Goal: Information Seeking & Learning: Learn about a topic

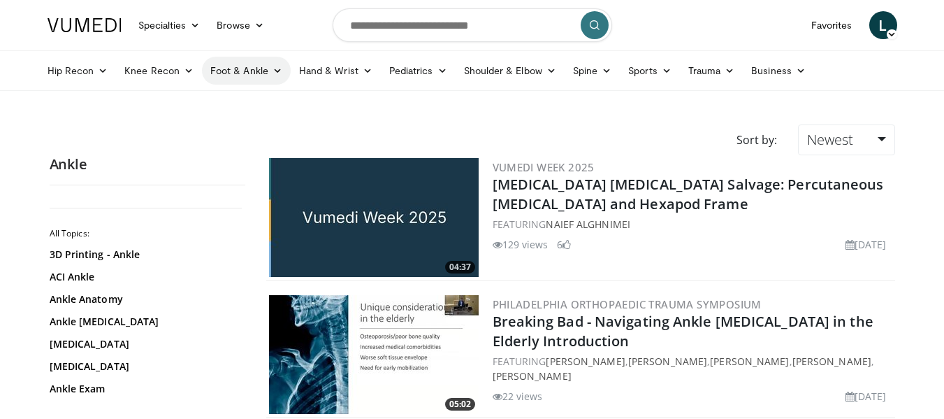
click at [255, 68] on link "Foot & Ankle" at bounding box center [246, 71] width 89 height 28
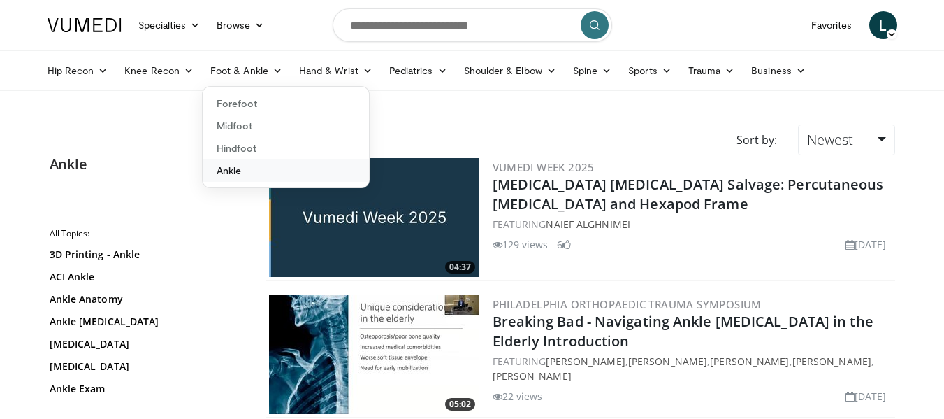
click at [229, 163] on link "Ankle" at bounding box center [286, 170] width 166 height 22
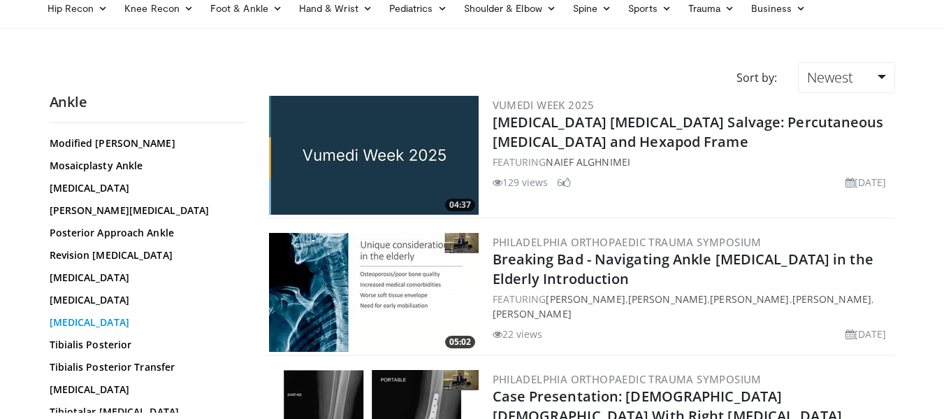
scroll to position [70, 0]
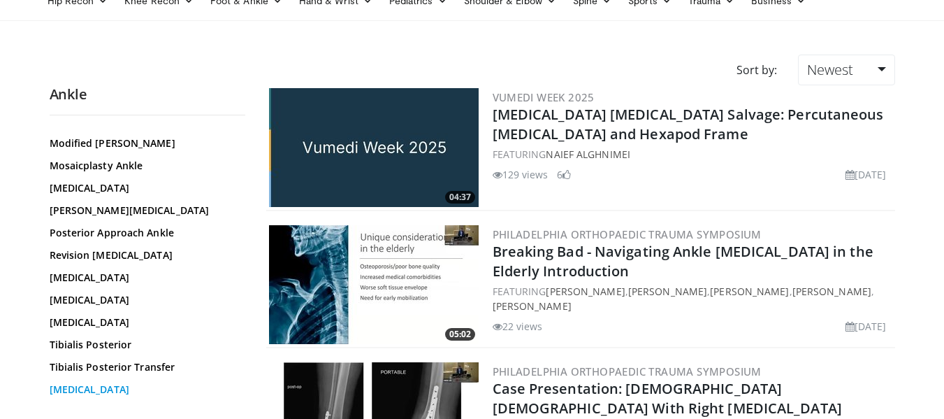
click at [100, 382] on link "[MEDICAL_DATA]" at bounding box center [144, 389] width 189 height 14
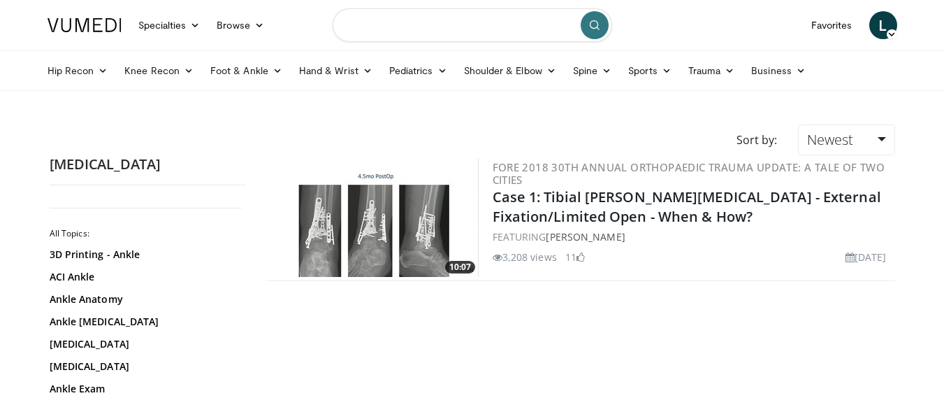
click at [444, 23] on input "Search topics, interventions" at bounding box center [473, 25] width 280 height 34
type input "**********"
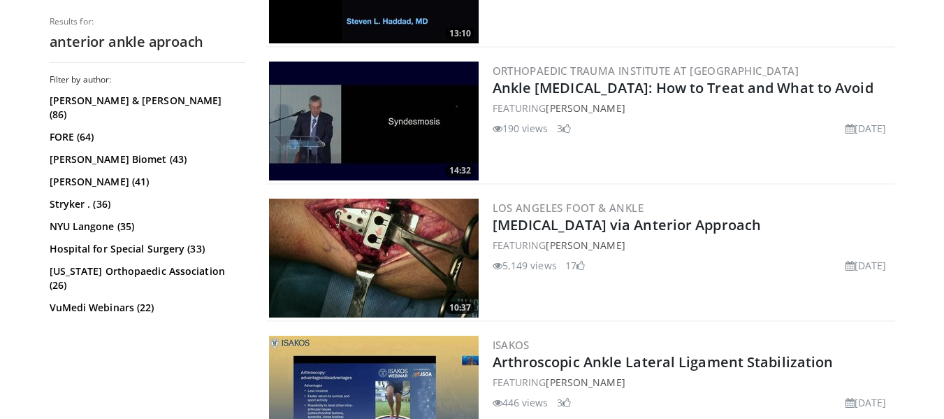
scroll to position [1468, 0]
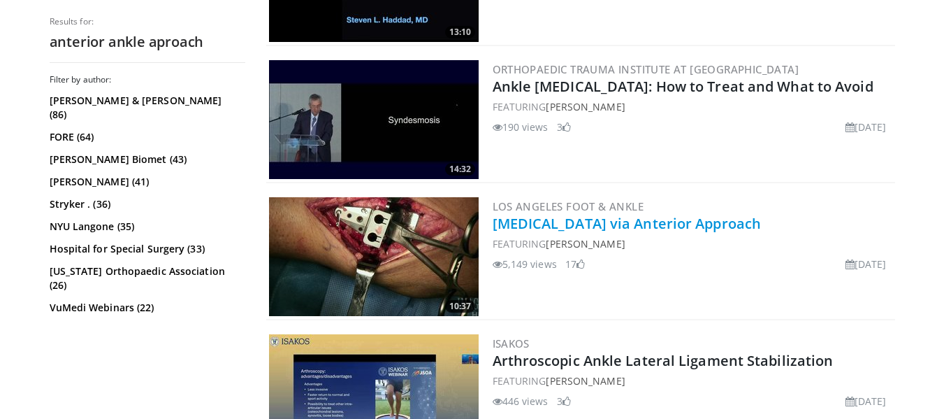
click at [647, 227] on link "Total Ankle Replacement via Anterior Approach" at bounding box center [627, 223] width 269 height 19
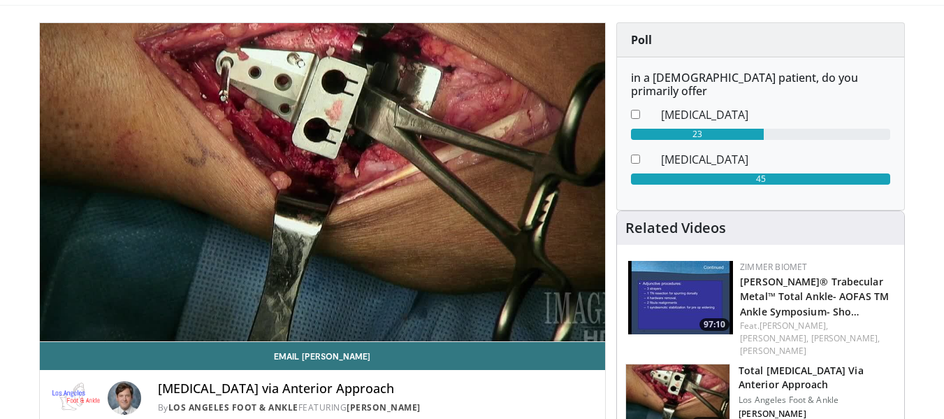
scroll to position [70, 0]
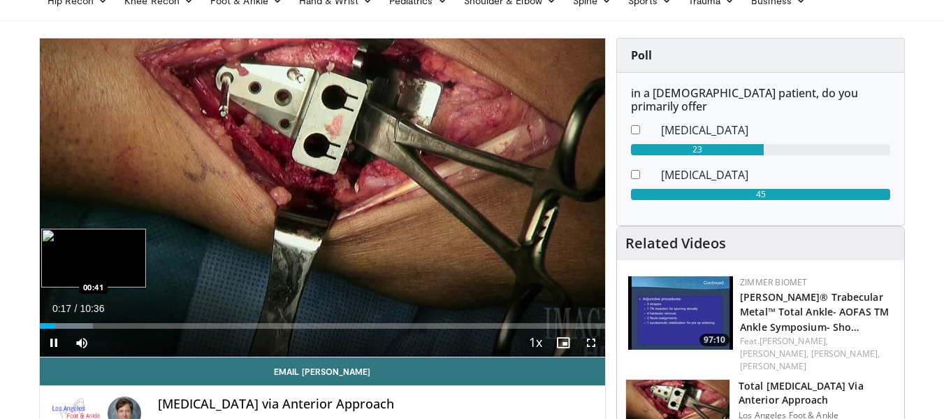
click at [76, 326] on div "Loaded : 9.43% 00:17 00:41" at bounding box center [323, 326] width 566 height 6
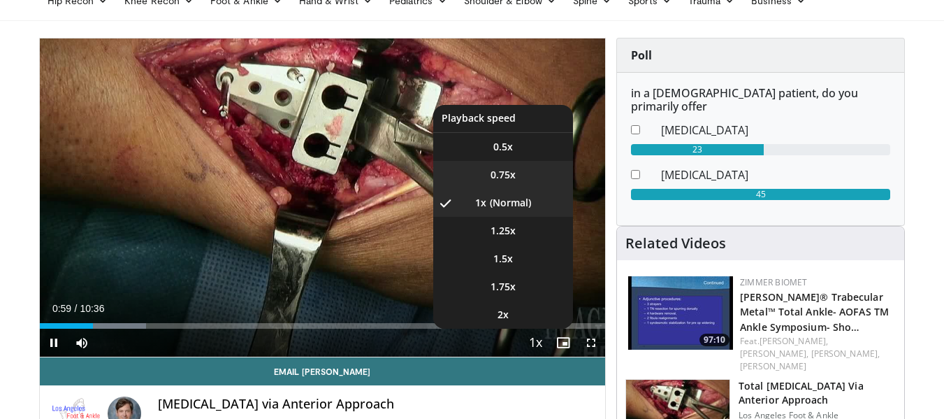
click at [515, 175] on span "0.75x" at bounding box center [503, 175] width 25 height 14
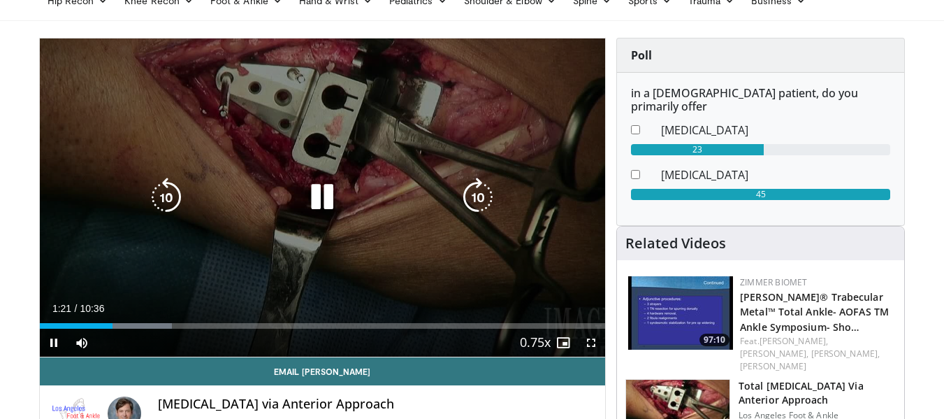
click at [317, 199] on icon "Video Player" at bounding box center [322, 197] width 39 height 39
click at [322, 205] on icon "Video Player" at bounding box center [322, 197] width 39 height 39
click at [315, 196] on icon "Video Player" at bounding box center [322, 197] width 39 height 39
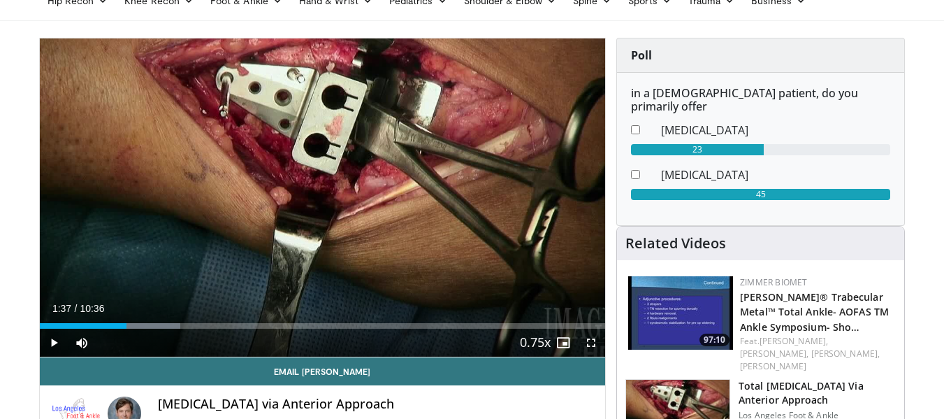
click at [315, 192] on div "10 seconds Tap to unmute" at bounding box center [323, 197] width 566 height 318
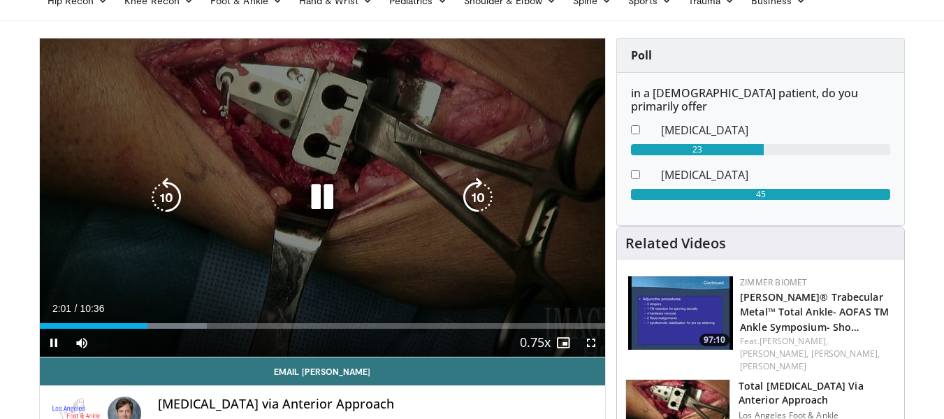
click at [324, 203] on icon "Video Player" at bounding box center [322, 197] width 39 height 39
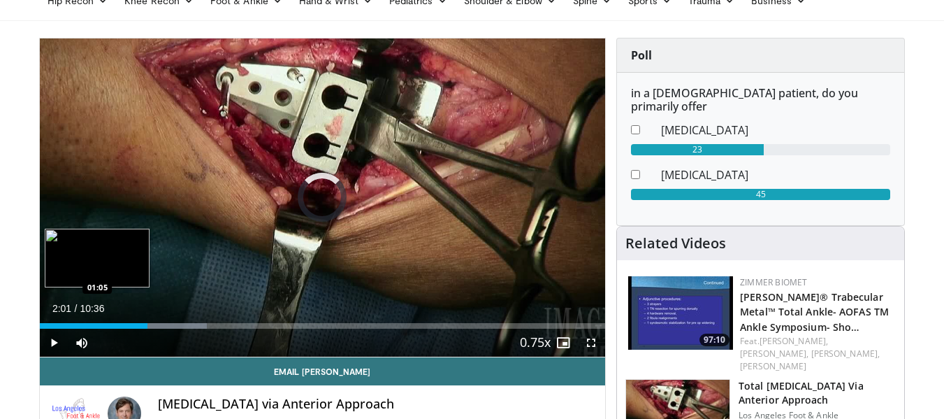
click at [97, 320] on div "Loaded : 29.60% 02:01 01:05" at bounding box center [323, 321] width 566 height 13
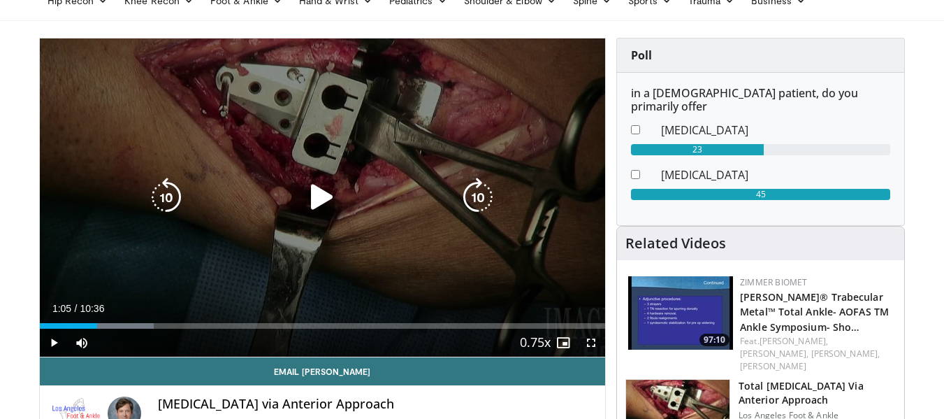
click at [324, 202] on icon "Video Player" at bounding box center [322, 197] width 39 height 39
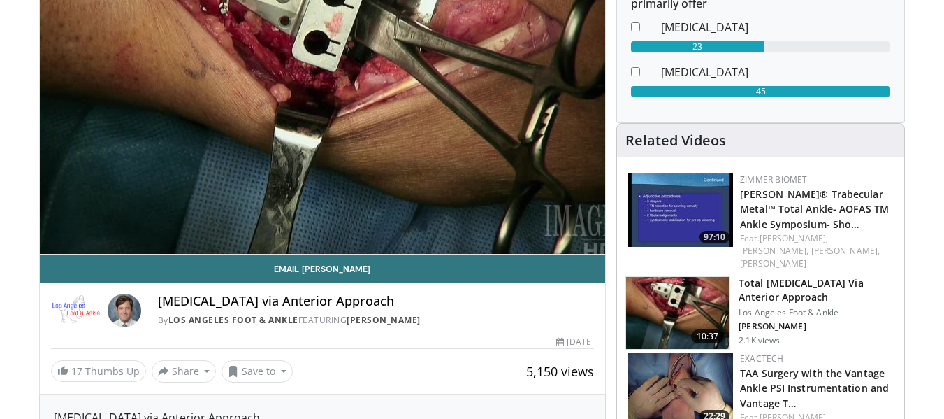
scroll to position [210, 0]
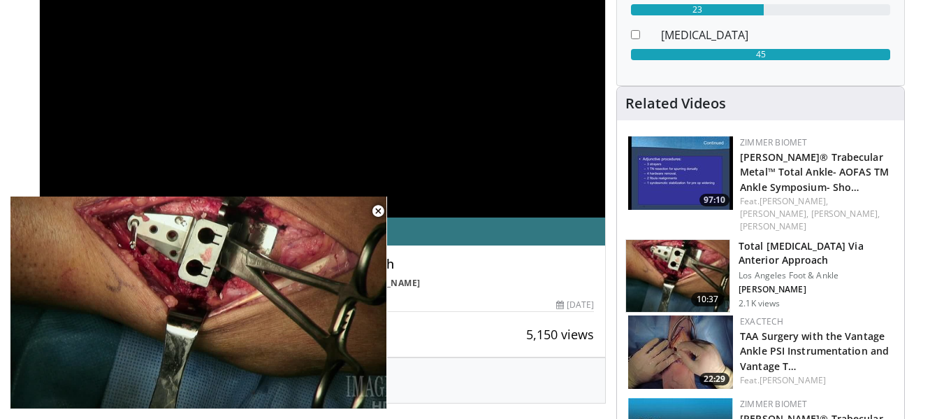
click at [699, 315] on img at bounding box center [680, 351] width 105 height 73
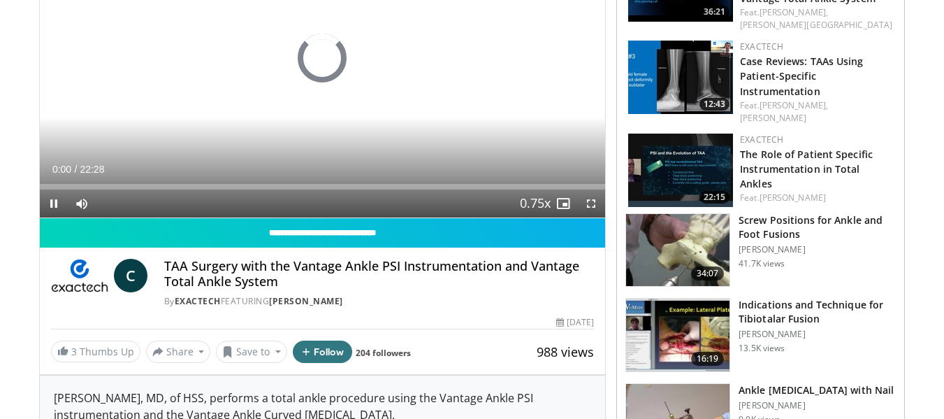
scroll to position [70, 0]
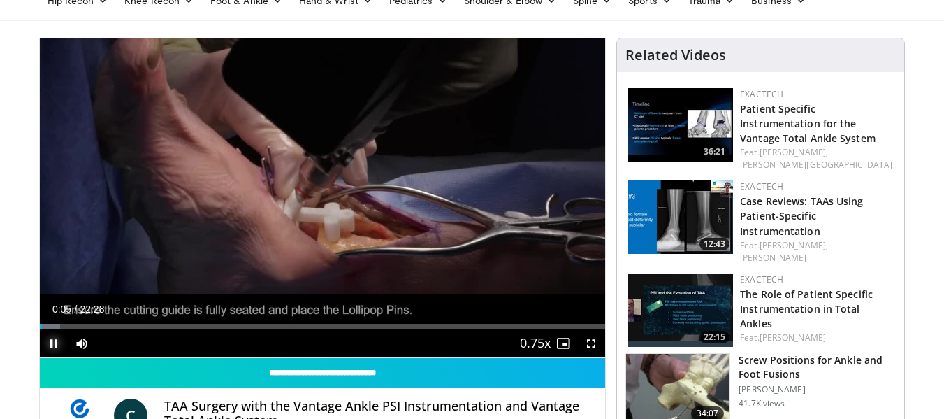
click at [62, 329] on span "Video Player" at bounding box center [54, 343] width 28 height 28
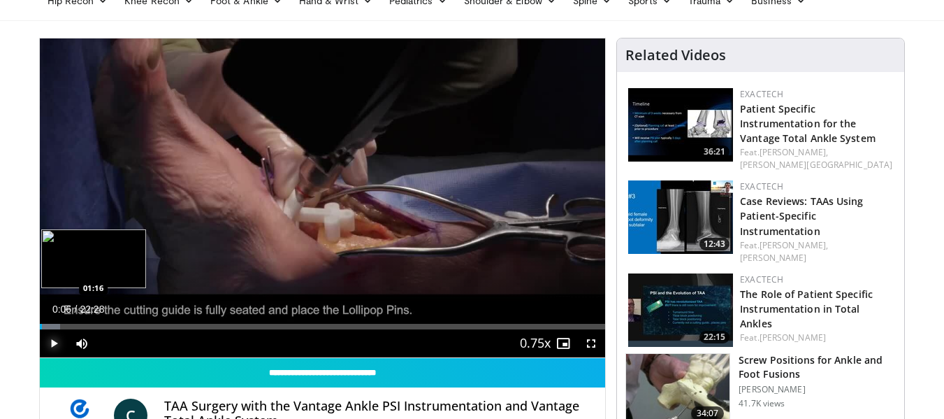
click at [71, 325] on div "Loaded : 3.67% 00:06 01:16" at bounding box center [323, 327] width 566 height 6
click at [63, 324] on div "01:16" at bounding box center [56, 327] width 32 height 6
click at [49, 328] on div "00:56" at bounding box center [52, 327] width 24 height 6
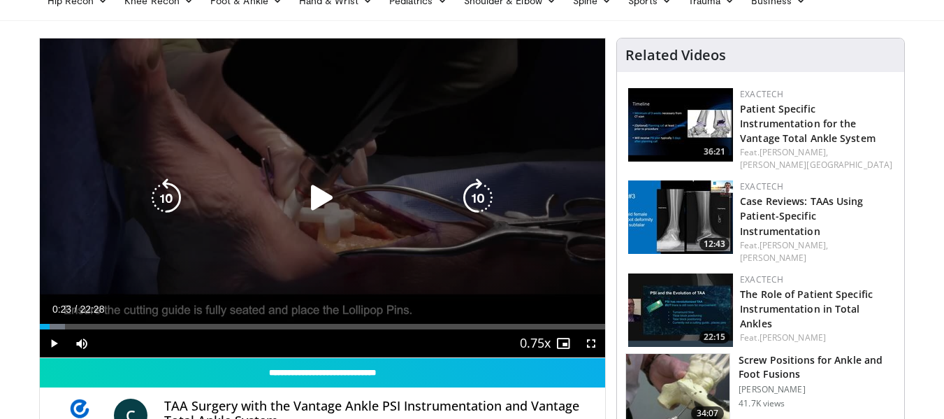
click at [322, 203] on icon "Video Player" at bounding box center [322, 197] width 39 height 39
click at [305, 190] on icon "Video Player" at bounding box center [322, 197] width 39 height 39
click at [161, 201] on icon "Video Player" at bounding box center [166, 197] width 39 height 39
click at [163, 201] on icon "Video Player" at bounding box center [166, 197] width 39 height 39
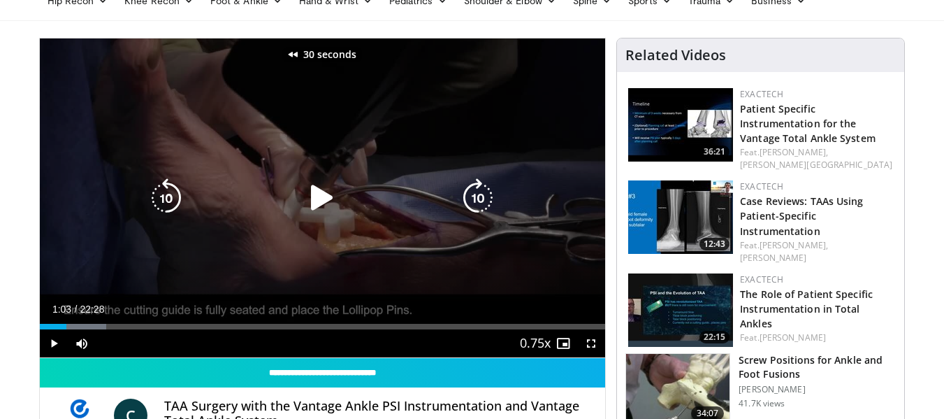
click at [166, 201] on icon "Video Player" at bounding box center [166, 197] width 39 height 39
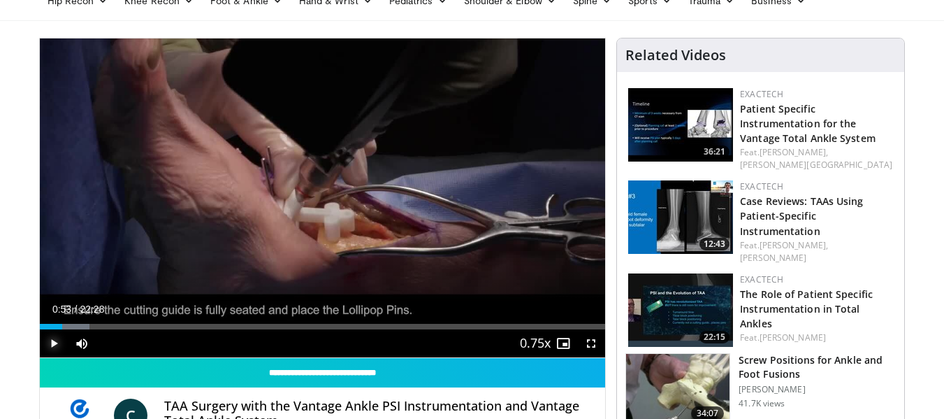
click at [58, 342] on span "Video Player" at bounding box center [54, 343] width 28 height 28
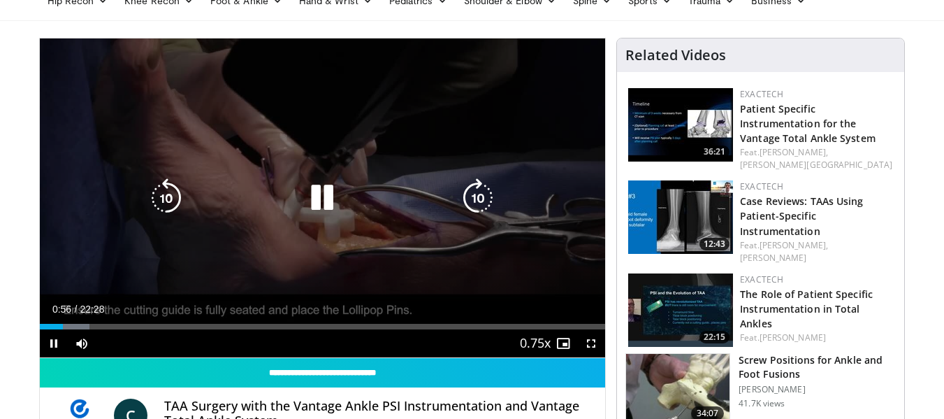
click at [475, 205] on icon "Video Player" at bounding box center [478, 197] width 39 height 39
click at [326, 190] on icon "Video Player" at bounding box center [322, 197] width 39 height 39
click at [322, 194] on icon "Video Player" at bounding box center [322, 197] width 39 height 39
click at [323, 192] on icon "Video Player" at bounding box center [322, 197] width 39 height 39
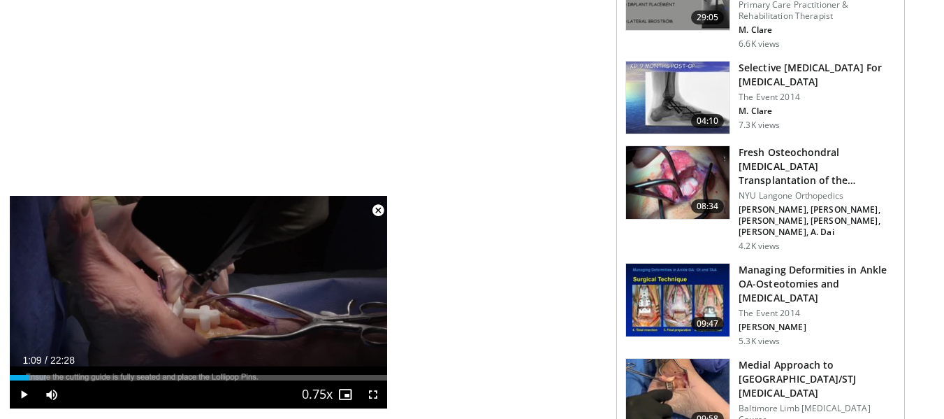
scroll to position [909, 0]
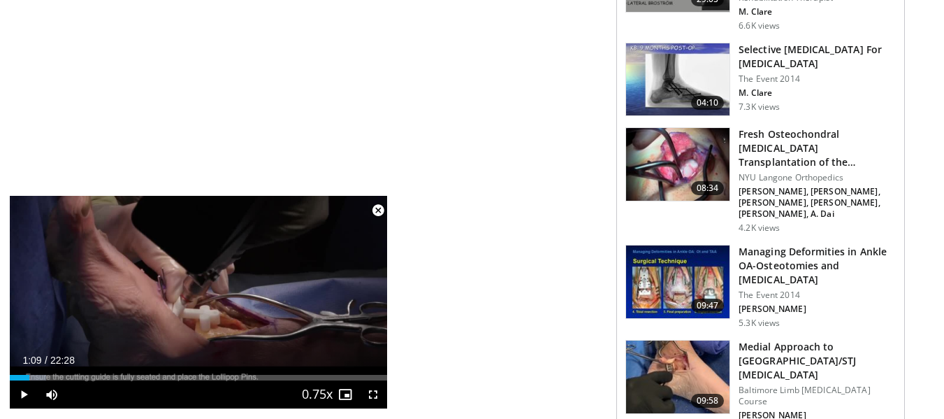
click at [663, 245] on img at bounding box center [677, 281] width 103 height 73
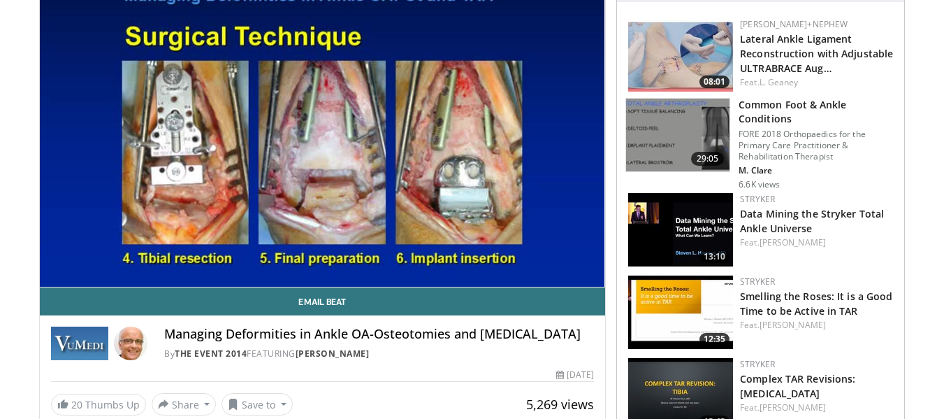
scroll to position [70, 0]
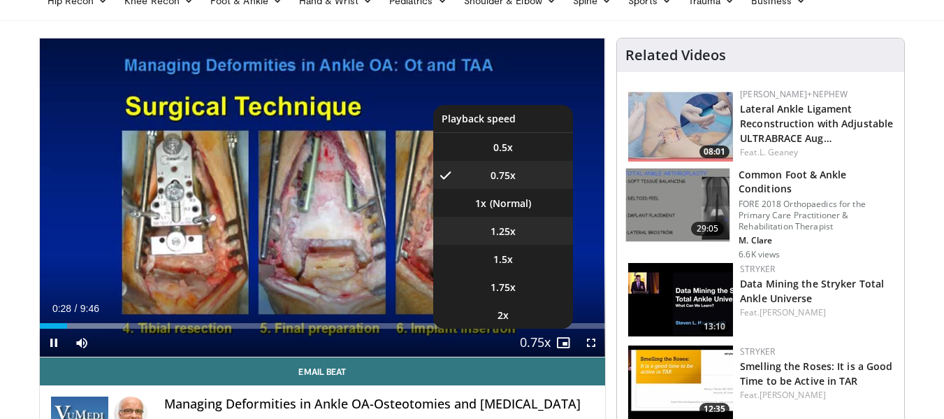
click at [509, 226] on span "1.25x" at bounding box center [503, 231] width 25 height 14
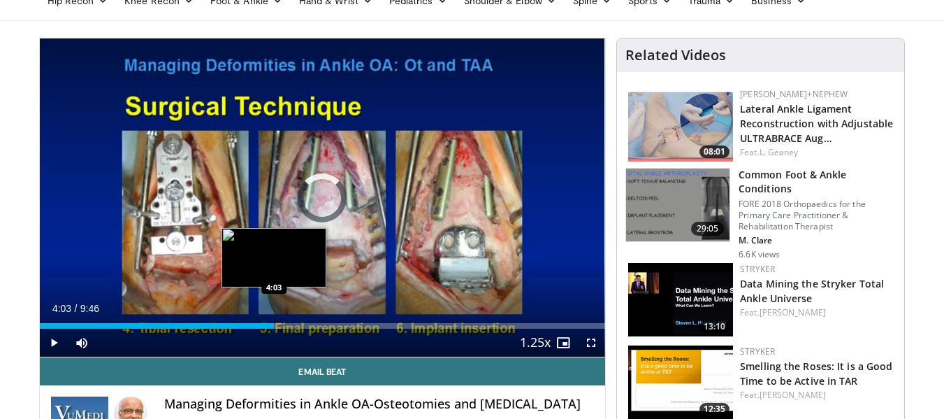
click at [274, 324] on div "Loaded : 32.06% 4:03 4:03" at bounding box center [323, 326] width 566 height 6
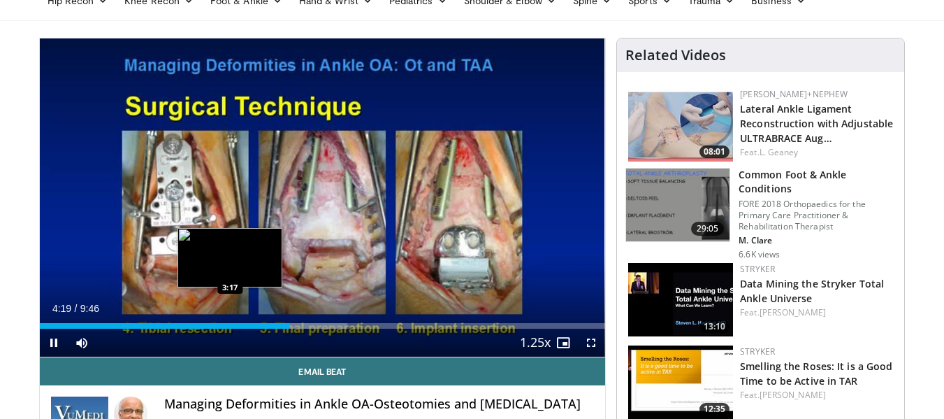
click at [230, 317] on div "Loaded : 54.44% 4:19 3:17" at bounding box center [323, 321] width 566 height 13
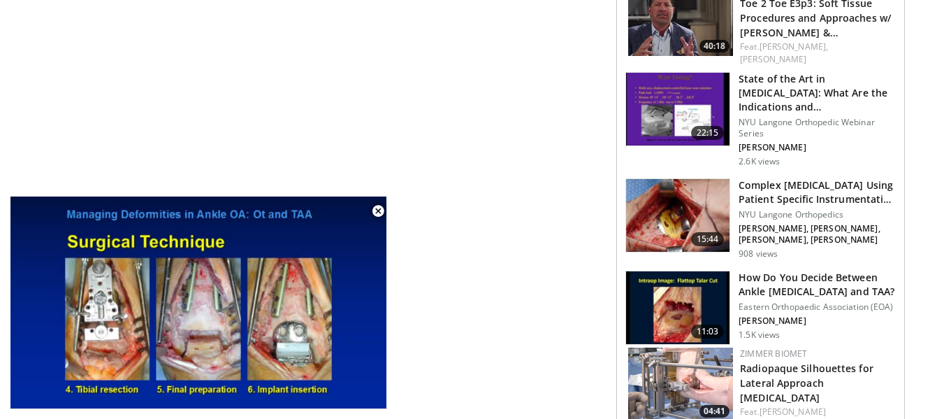
scroll to position [1468, 0]
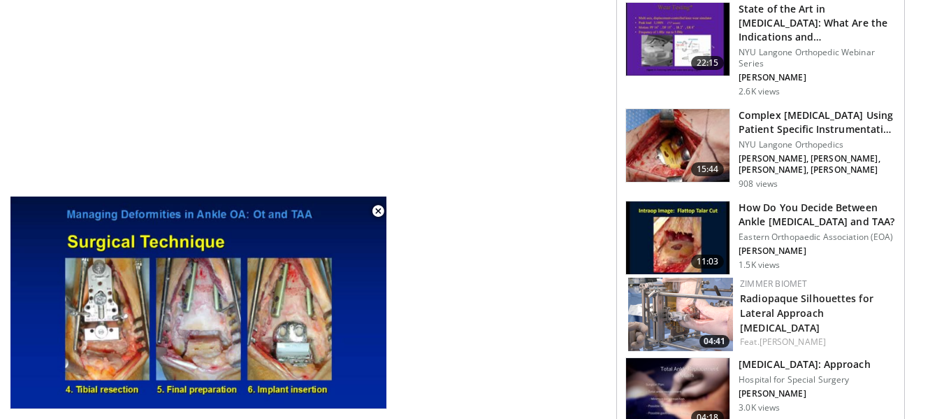
click at [646, 358] on img at bounding box center [677, 394] width 103 height 73
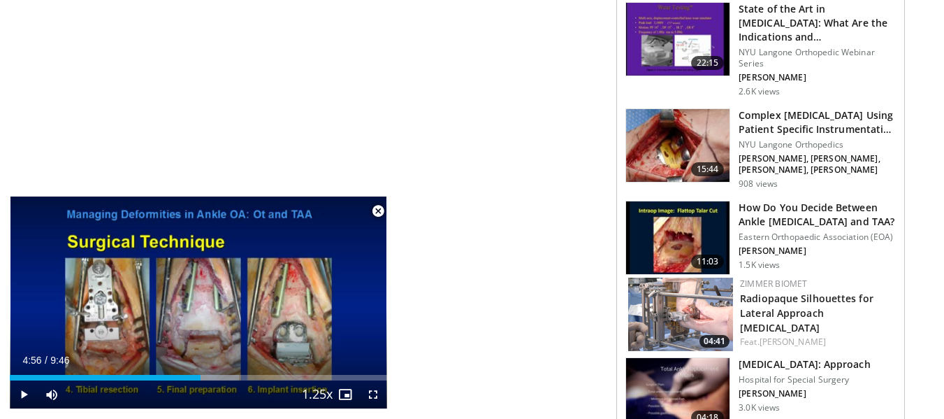
click at [770, 357] on h3 "[MEDICAL_DATA]: Approach" at bounding box center [804, 364] width 131 height 14
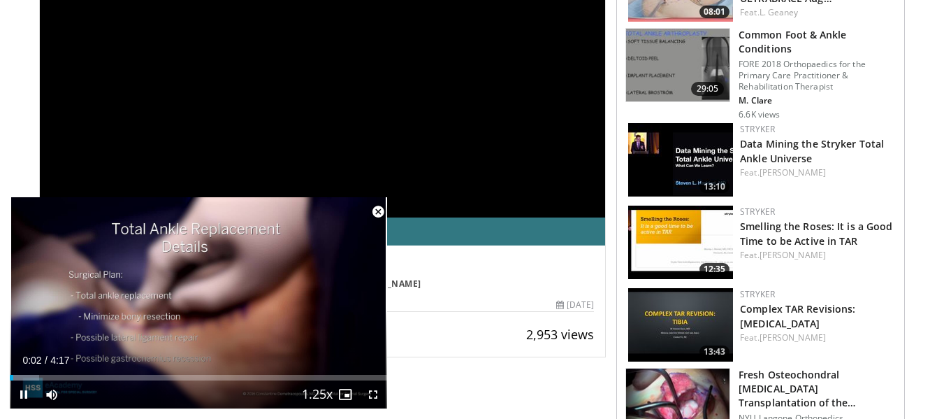
click at [378, 210] on span "Video Player" at bounding box center [378, 212] width 28 height 28
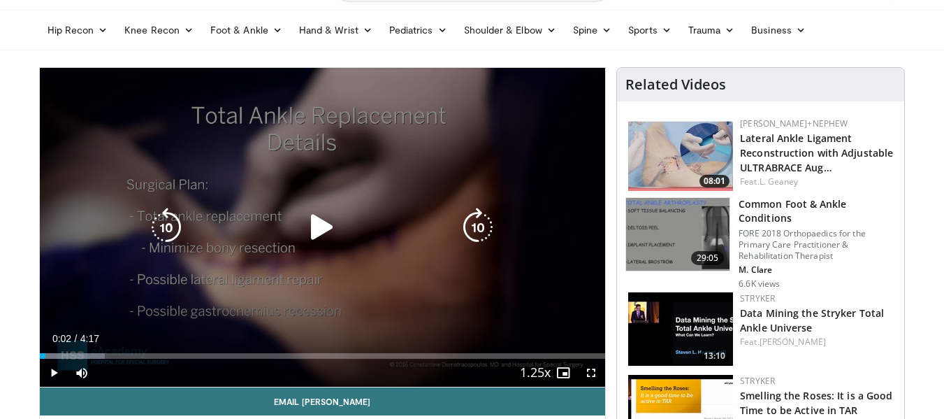
scroll to position [70, 0]
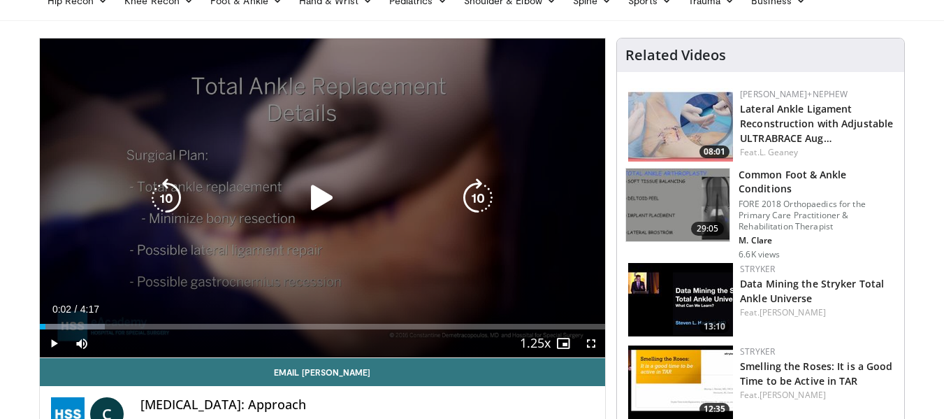
click at [347, 215] on div "10 seconds Tap to unmute" at bounding box center [323, 197] width 566 height 319
click at [493, 201] on icon "Video Player" at bounding box center [478, 197] width 39 height 39
click at [479, 189] on icon "Video Player" at bounding box center [478, 197] width 39 height 39
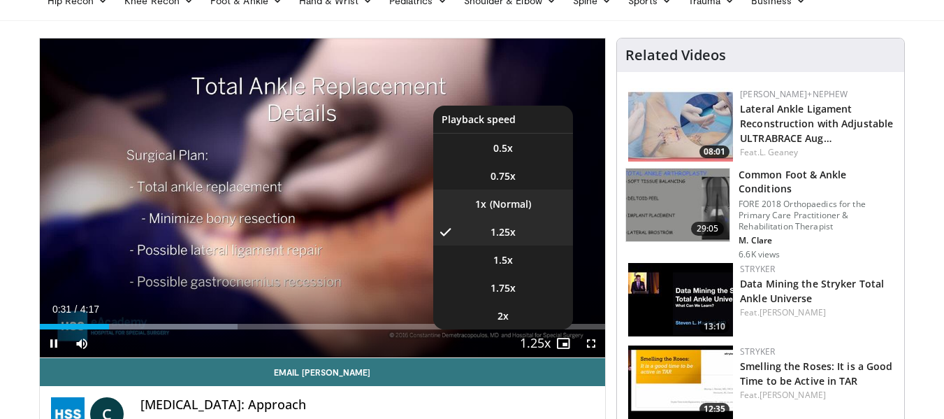
click at [517, 203] on li "1x" at bounding box center [503, 203] width 140 height 28
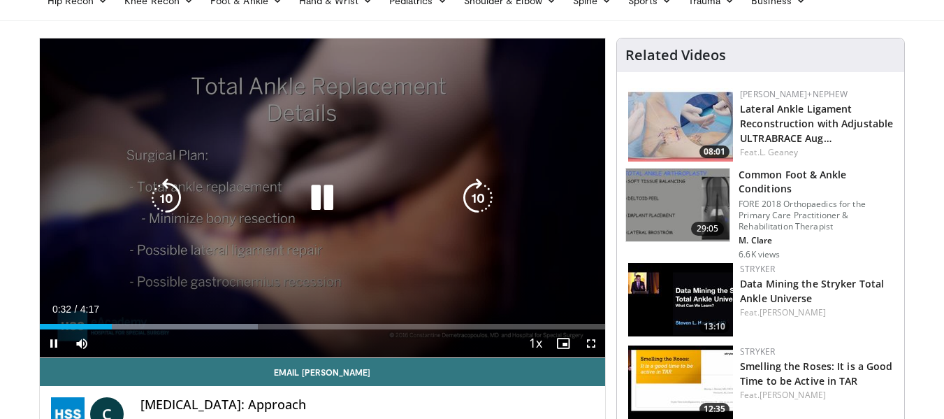
click at [453, 199] on div "Video Player" at bounding box center [322, 198] width 340 height 28
click at [470, 194] on icon "Video Player" at bounding box center [478, 197] width 39 height 39
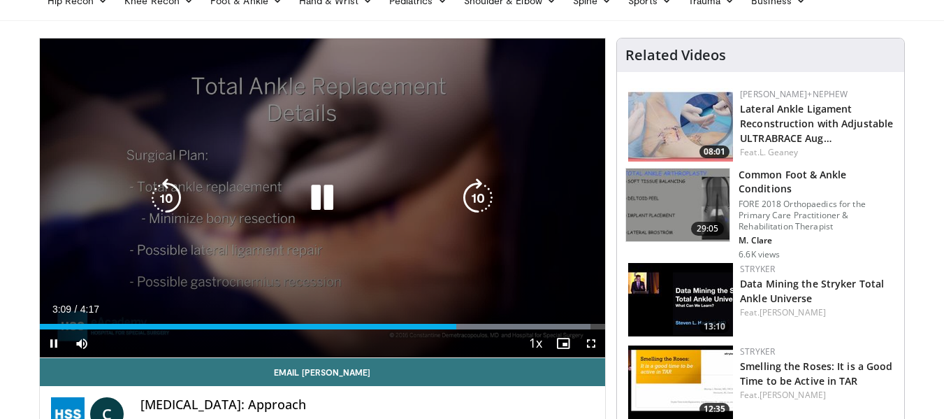
drag, startPoint x: 315, startPoint y: 201, endPoint x: 295, endPoint y: 206, distance: 20.9
click at [315, 200] on icon "Video Player" at bounding box center [322, 197] width 39 height 39
click at [169, 204] on icon "Video Player" at bounding box center [166, 197] width 39 height 39
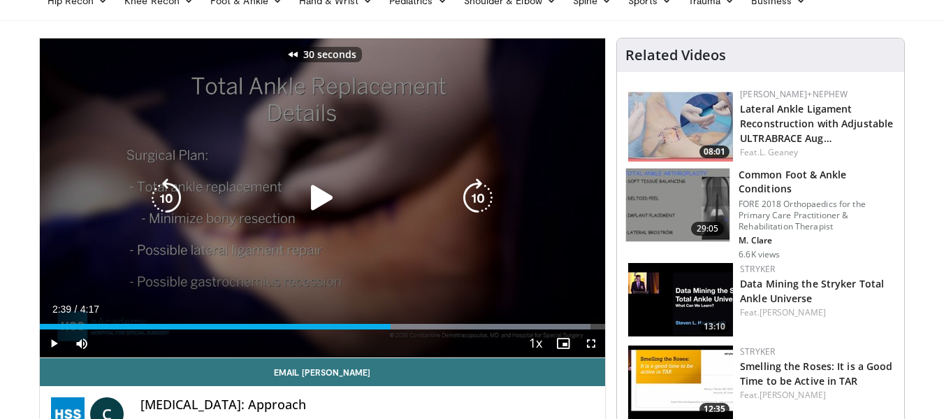
click at [169, 204] on icon "Video Player" at bounding box center [166, 197] width 39 height 39
click at [332, 192] on icon "Video Player" at bounding box center [322, 197] width 39 height 39
click at [174, 185] on icon "Video Player" at bounding box center [166, 197] width 39 height 39
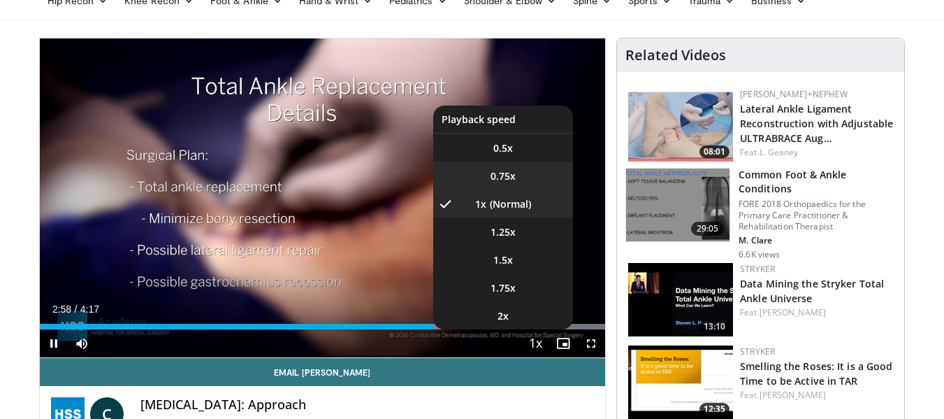
click at [512, 170] on span "0.75x" at bounding box center [503, 176] width 25 height 14
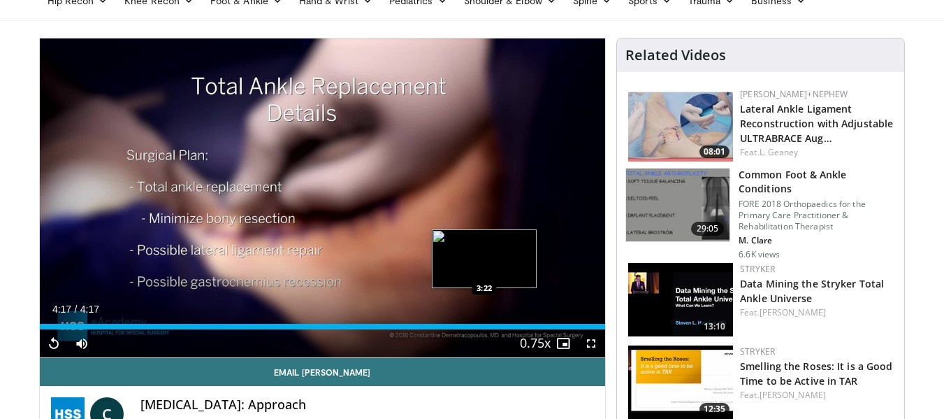
click at [484, 322] on div "Loaded : 100.00% 4:17 3:22" at bounding box center [323, 322] width 566 height 13
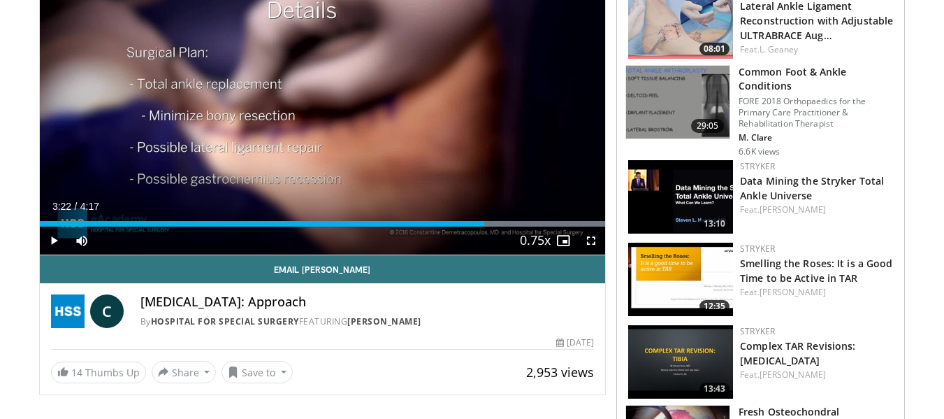
scroll to position [0, 0]
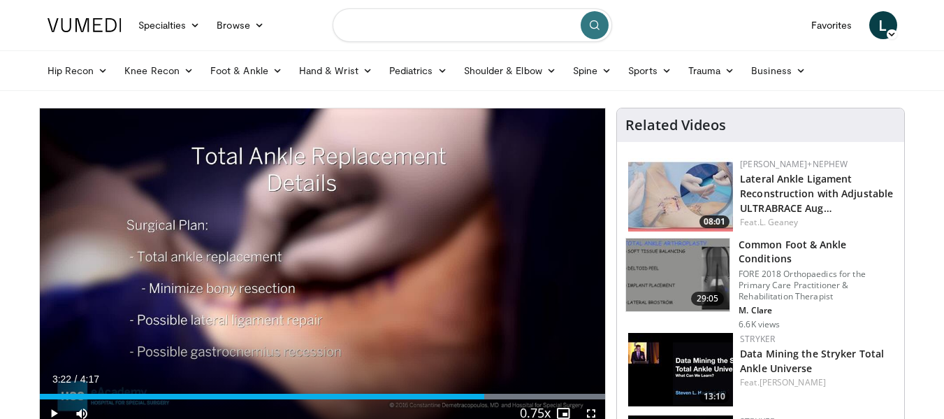
click at [524, 29] on input "Search topics, interventions" at bounding box center [473, 25] width 280 height 34
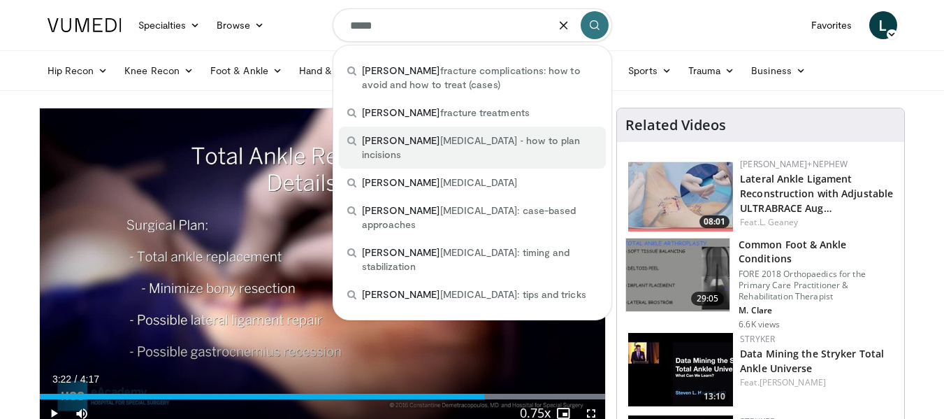
click at [442, 142] on span "pilon fractures ‐ how to plan incisions" at bounding box center [480, 148] width 236 height 28
type input "**********"
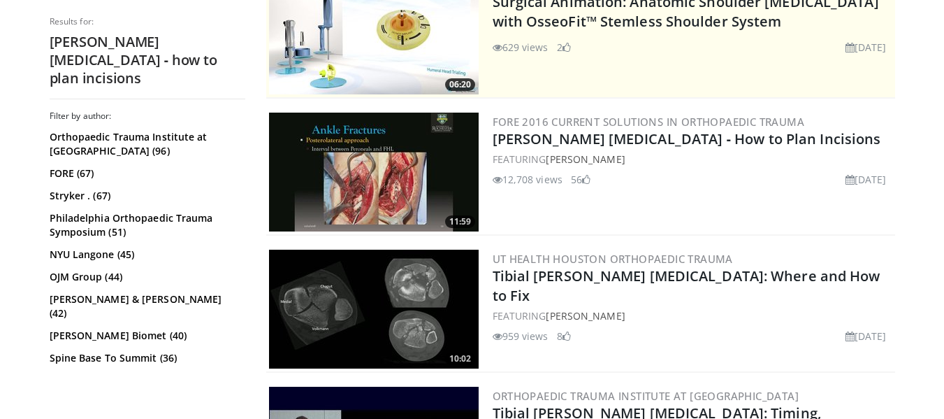
scroll to position [350, 0]
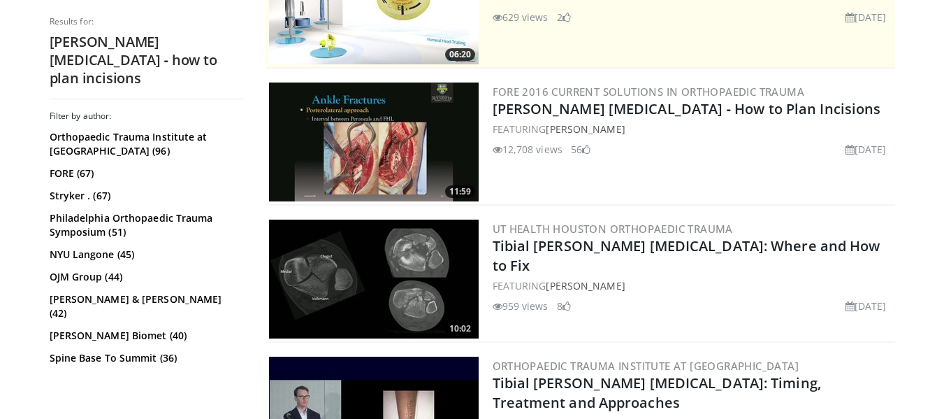
click at [346, 141] on img at bounding box center [374, 141] width 210 height 119
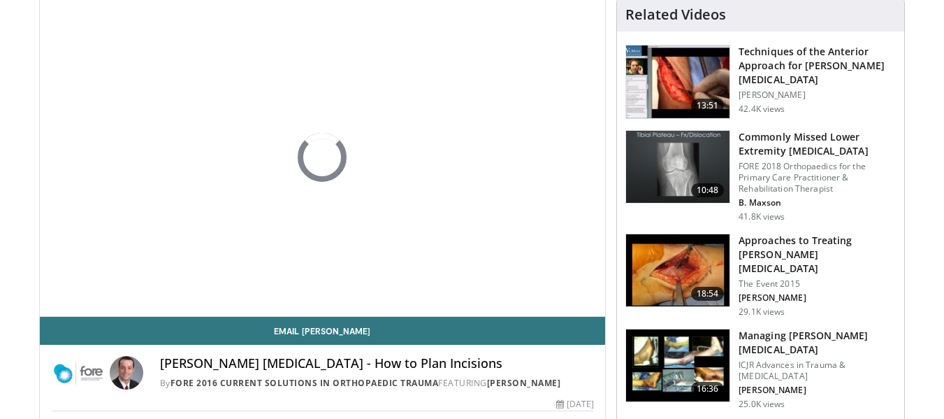
scroll to position [140, 0]
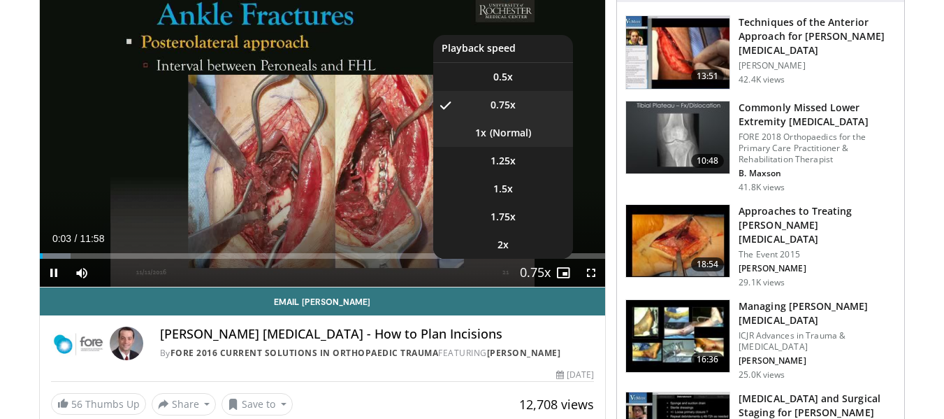
click at [526, 138] on li "1x" at bounding box center [503, 133] width 140 height 28
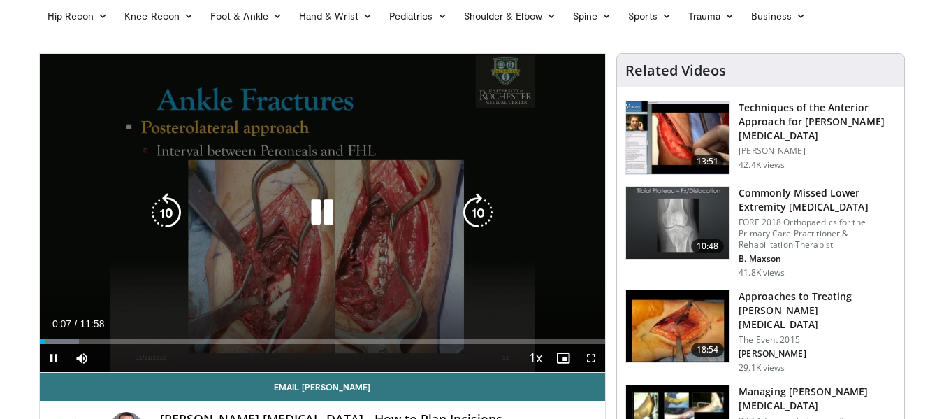
scroll to position [70, 0]
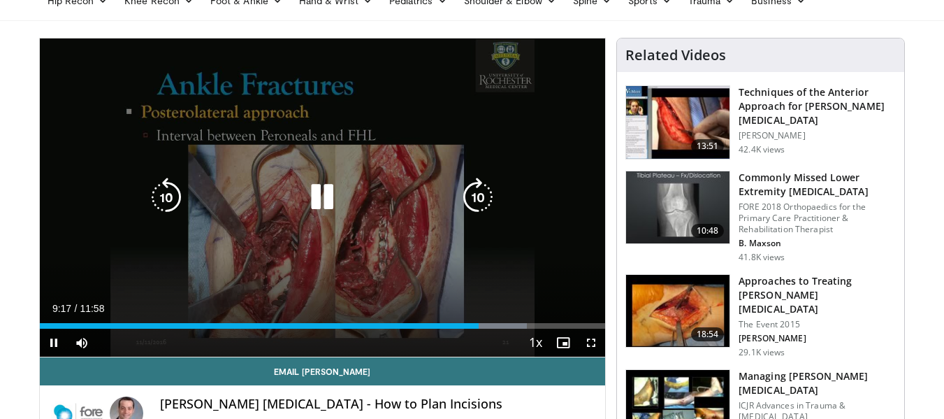
click at [328, 196] on icon "Video Player" at bounding box center [322, 197] width 39 height 39
click at [333, 185] on icon "Video Player" at bounding box center [322, 197] width 39 height 39
click at [318, 185] on icon "Video Player" at bounding box center [322, 197] width 39 height 39
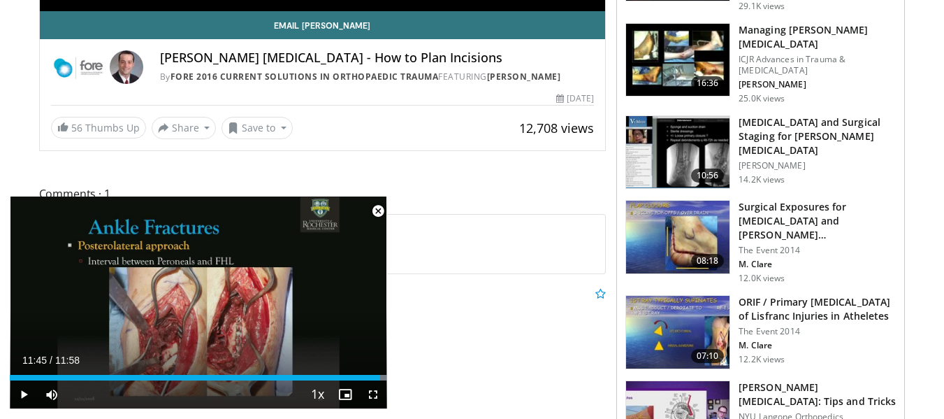
scroll to position [419, 0]
